Goal: Information Seeking & Learning: Find specific fact

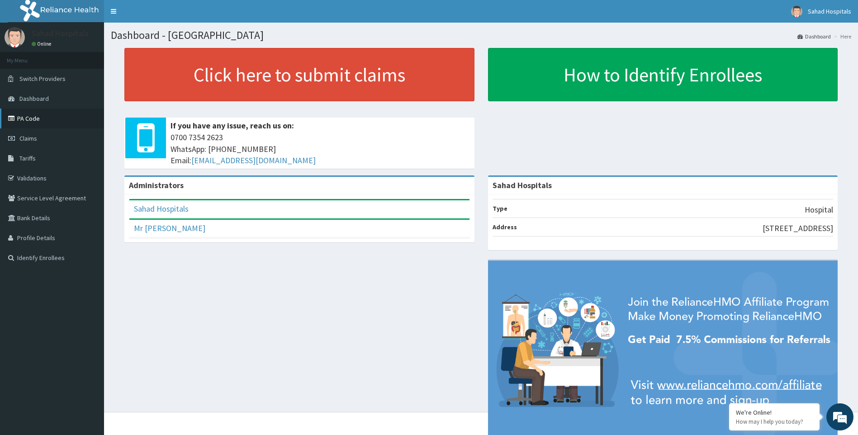
click at [37, 121] on link "PA Code" at bounding box center [52, 119] width 104 height 20
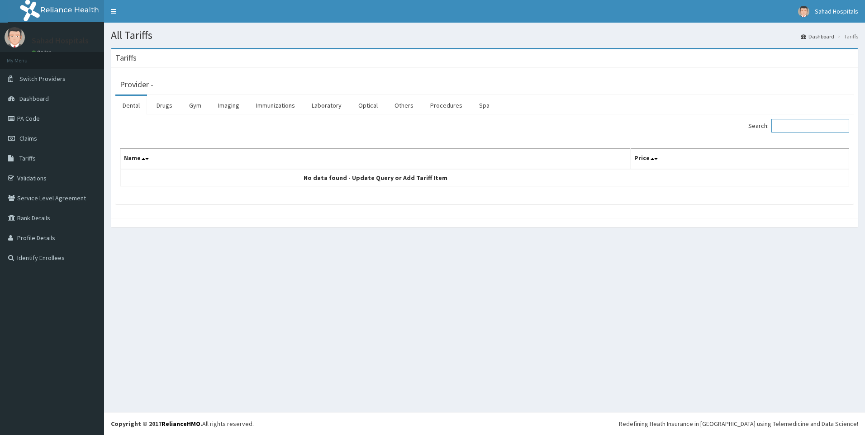
click at [790, 123] on input "Search:" at bounding box center [810, 126] width 78 height 14
type input "ARTESU"
click at [159, 103] on link "Drugs" at bounding box center [164, 105] width 30 height 19
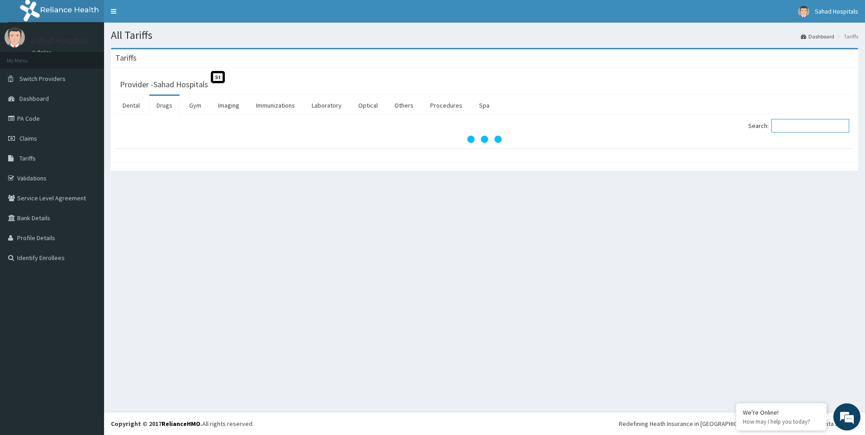
click at [794, 125] on input "Search:" at bounding box center [810, 126] width 78 height 14
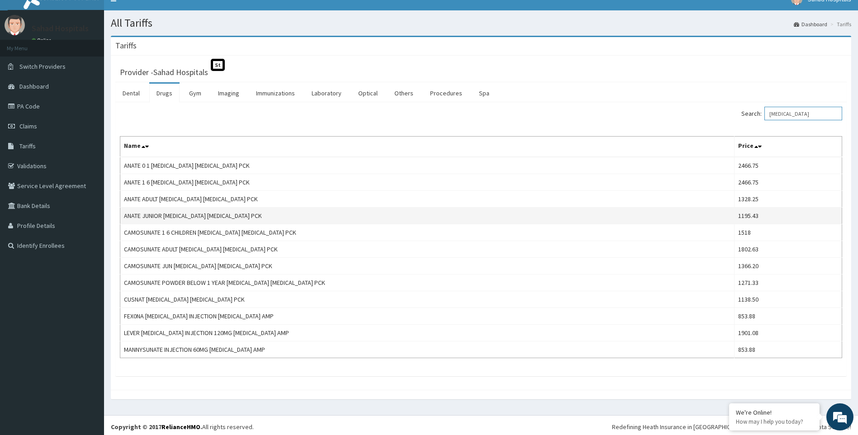
scroll to position [15, 0]
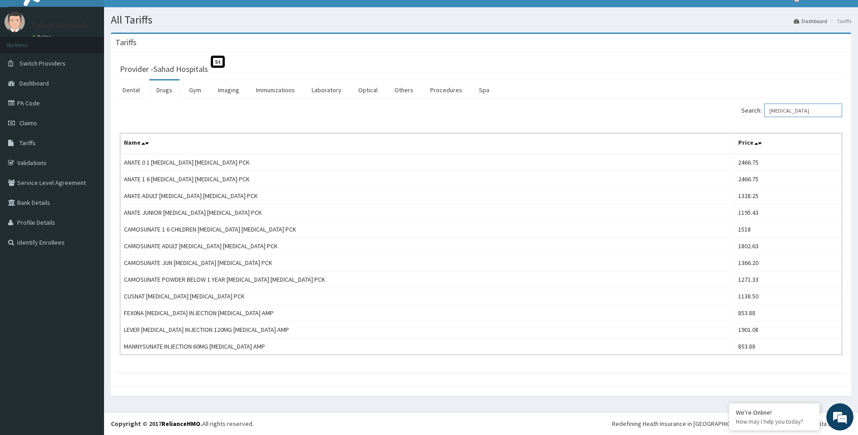
type input "ARTESUNATE"
click at [46, 140] on link "Tariffs" at bounding box center [52, 143] width 104 height 20
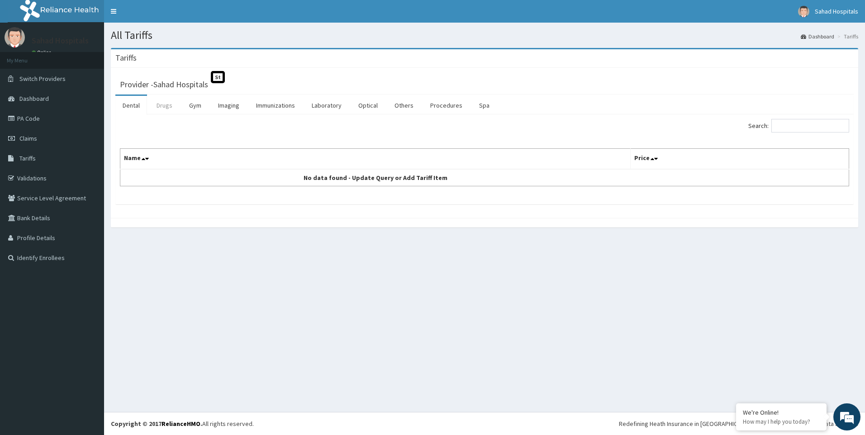
click at [166, 107] on link "Drugs" at bounding box center [164, 105] width 30 height 19
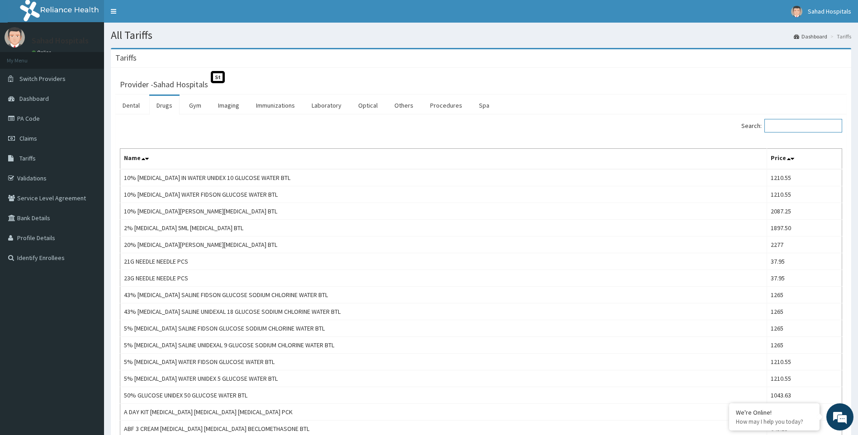
click at [788, 126] on input "Search:" at bounding box center [804, 126] width 78 height 14
click at [778, 128] on input "Search:" at bounding box center [804, 126] width 78 height 14
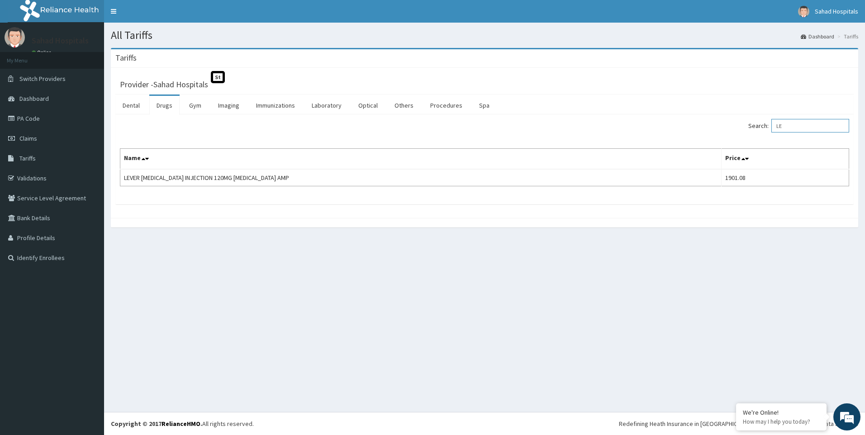
type input "L"
click at [714, 124] on div "Search: ARTROTEC" at bounding box center [670, 127] width 358 height 16
click at [830, 126] on input "ARTROTEC" at bounding box center [810, 126] width 78 height 14
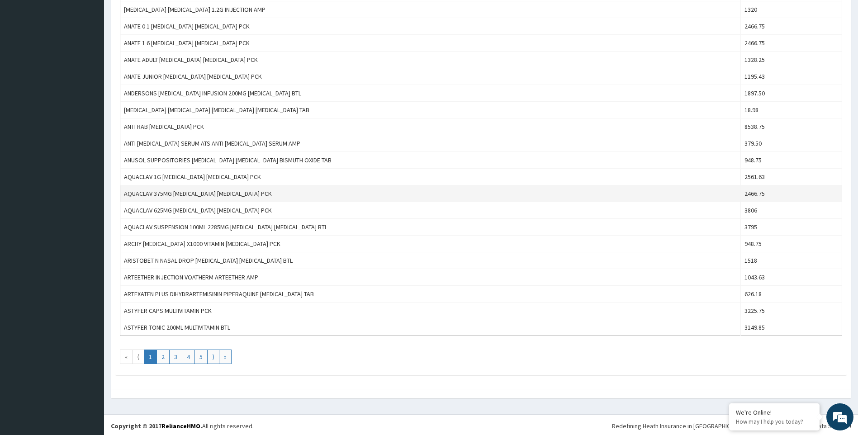
scroll to position [673, 0]
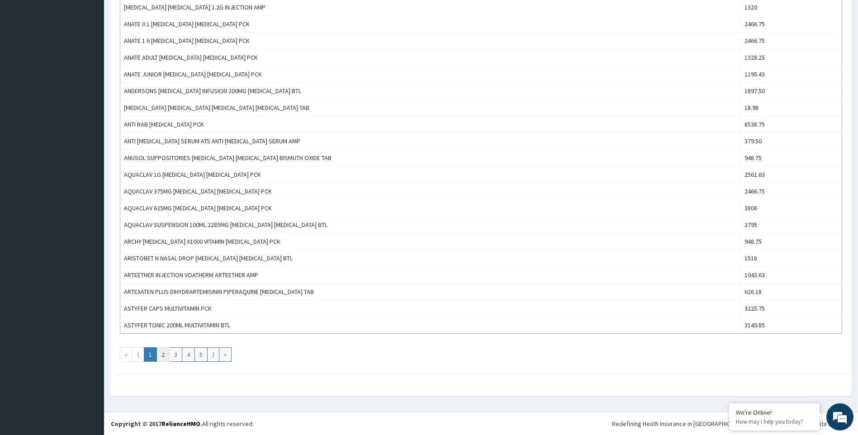
click at [163, 357] on link "2" at bounding box center [163, 354] width 13 height 14
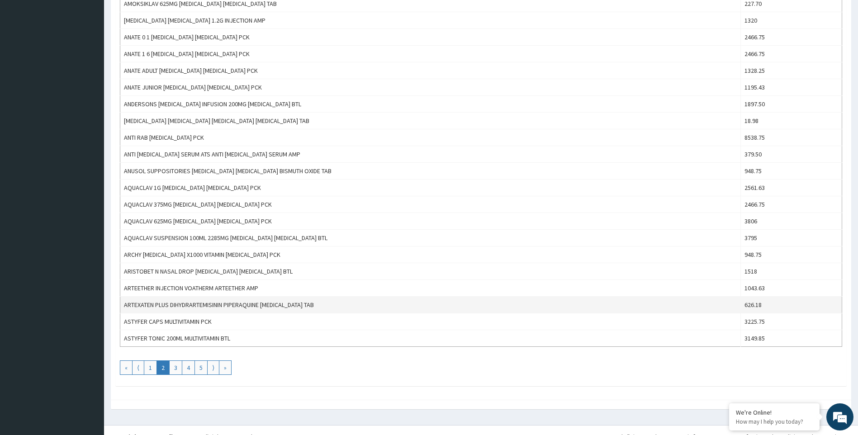
scroll to position [664, 0]
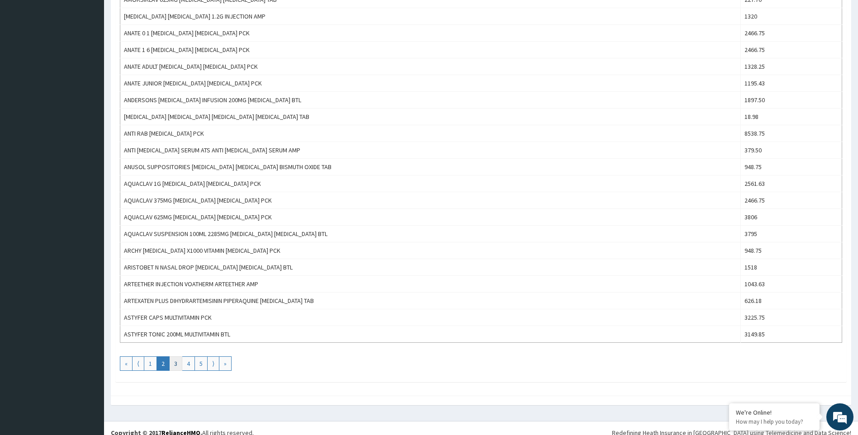
click at [173, 364] on link "3" at bounding box center [175, 364] width 13 height 14
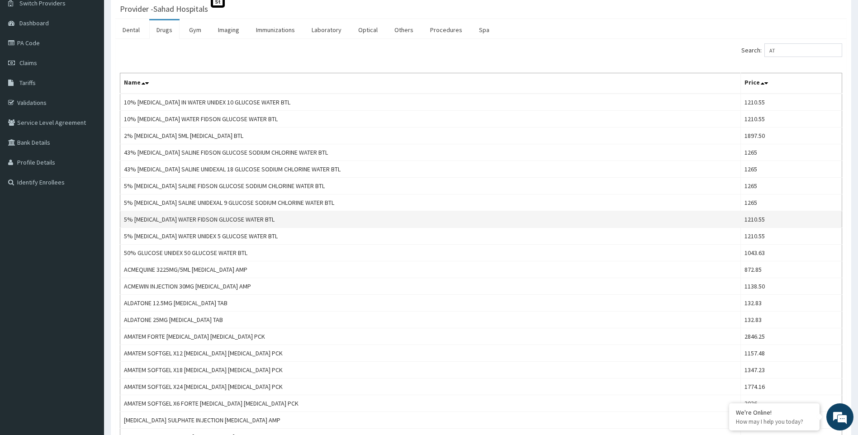
scroll to position [0, 0]
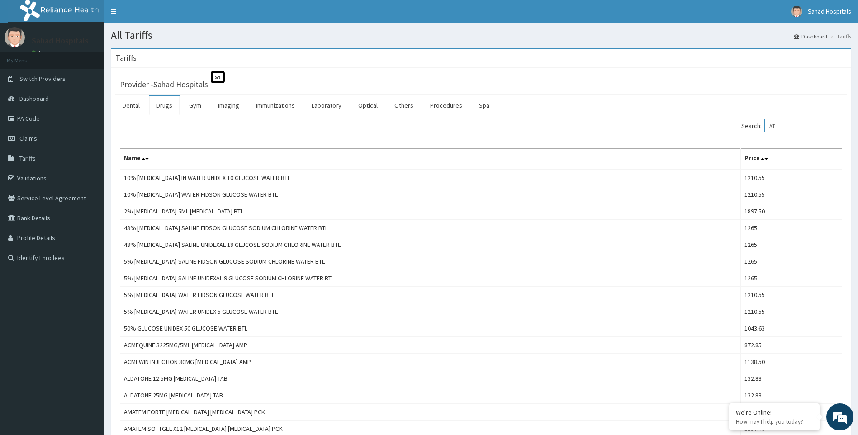
click at [786, 126] on input "AT" at bounding box center [804, 126] width 78 height 14
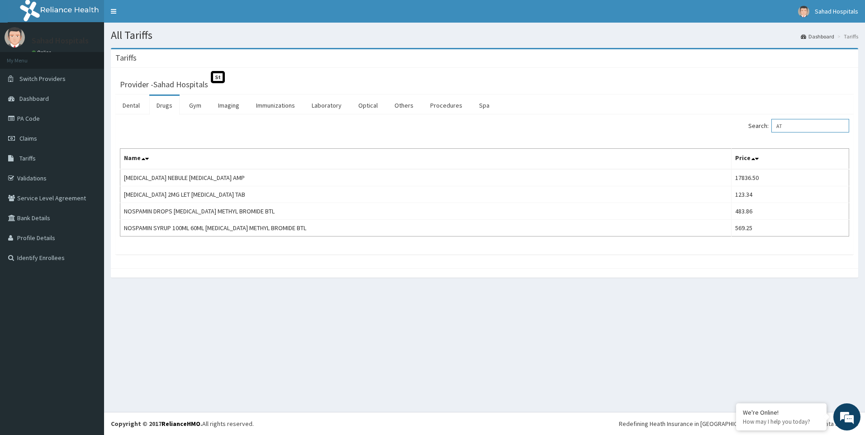
type input "A"
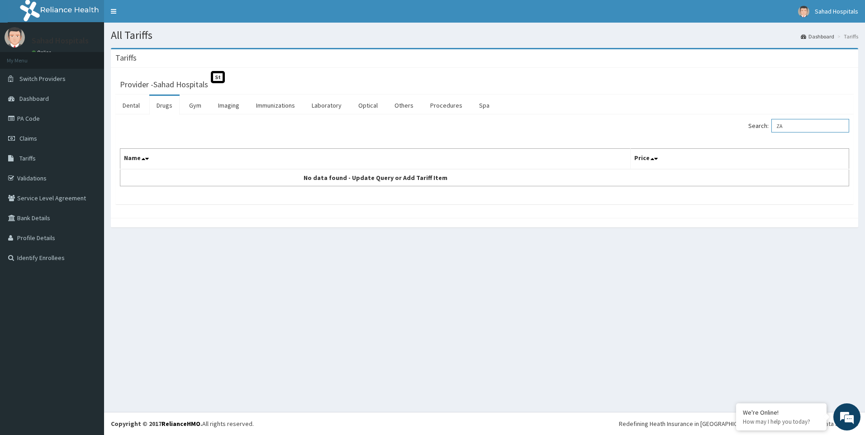
type input "Z"
type input "A"
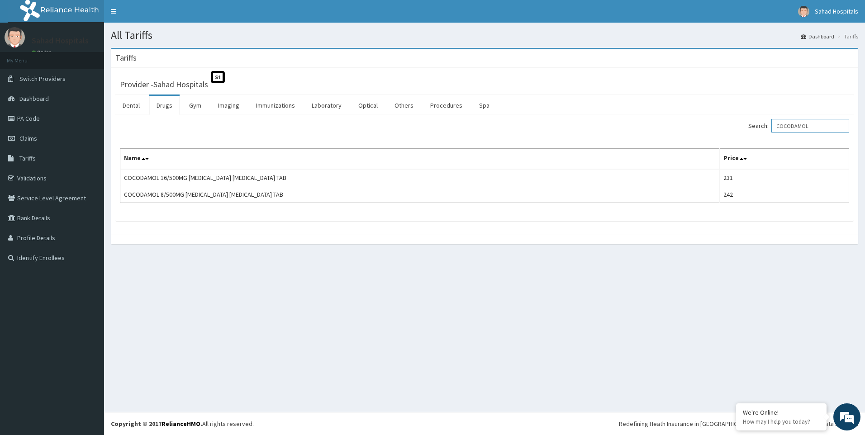
click at [818, 125] on input "COCODAMOL" at bounding box center [810, 126] width 78 height 14
type input "C"
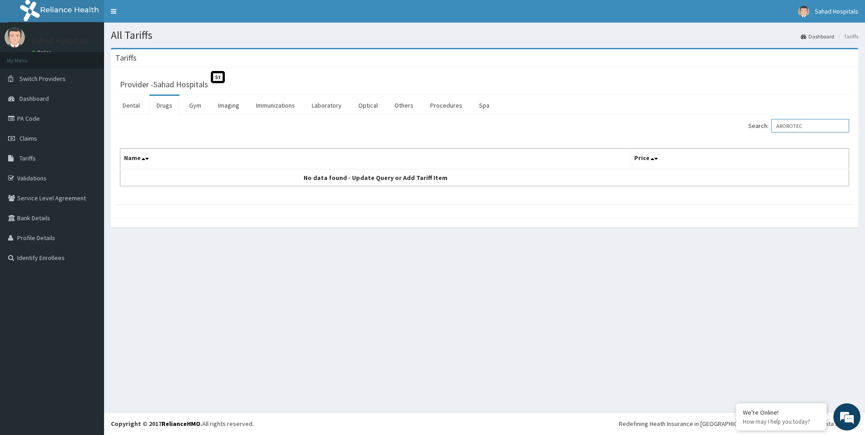
click at [811, 124] on input "AROROTEC" at bounding box center [810, 126] width 78 height 14
type input "A"
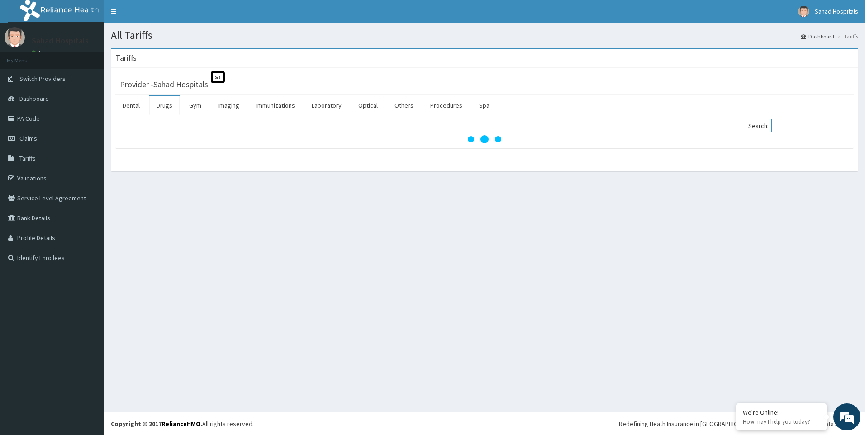
paste input "ARTROTEC"
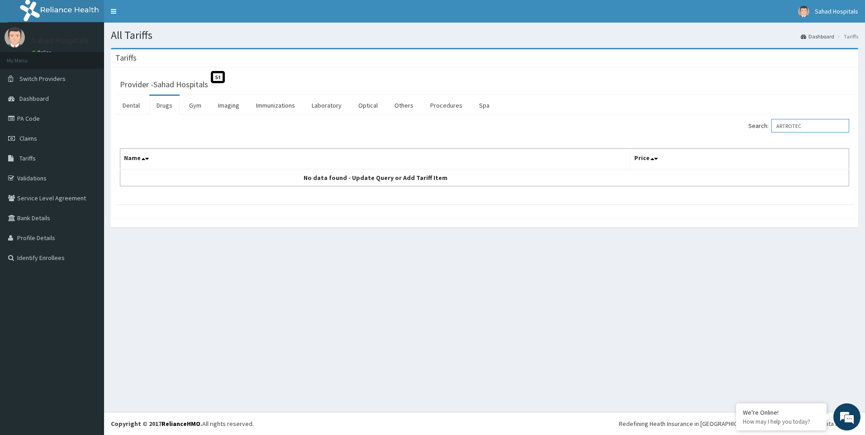
type input "ARTROTEC"
click at [814, 127] on input "ARTROTEC" at bounding box center [810, 126] width 78 height 14
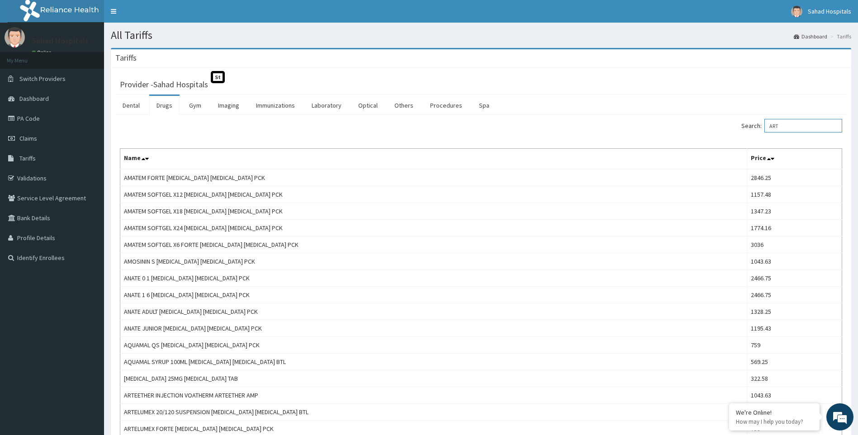
type input "ART"
click at [32, 117] on link "PA Code" at bounding box center [52, 119] width 104 height 20
